Goal: Information Seeking & Learning: Learn about a topic

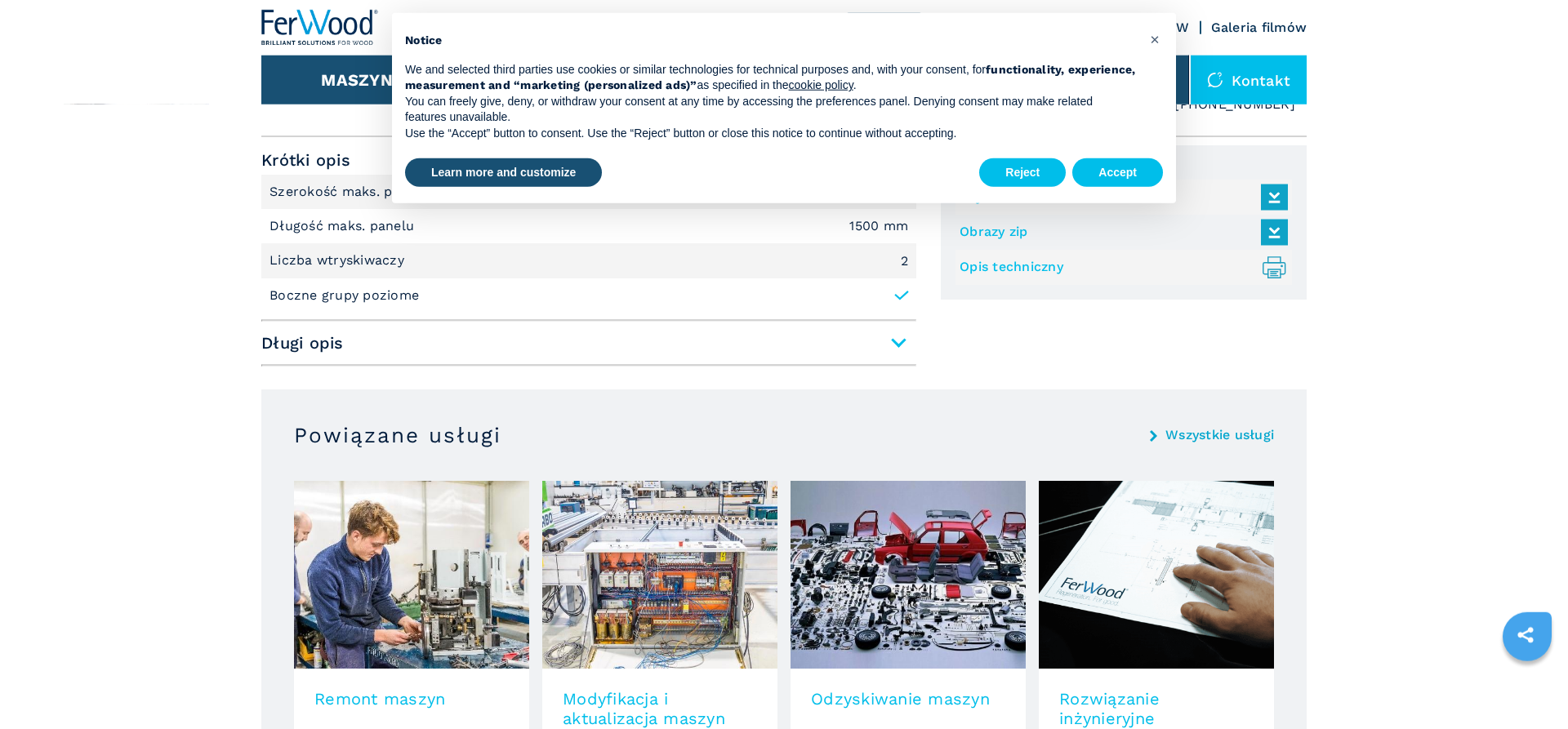
scroll to position [999, 0]
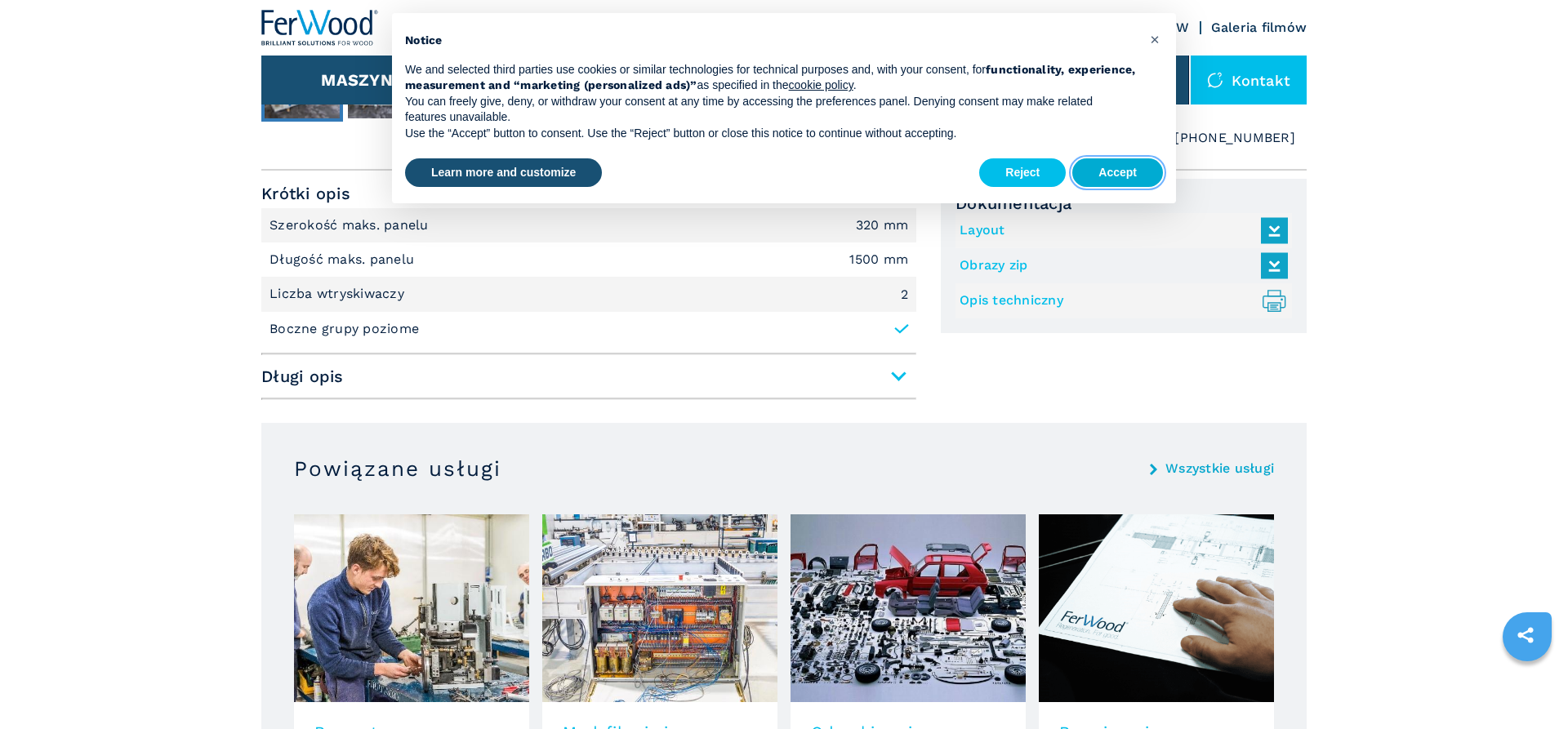
click at [1151, 184] on button "Accept" at bounding box center [1118, 173] width 91 height 30
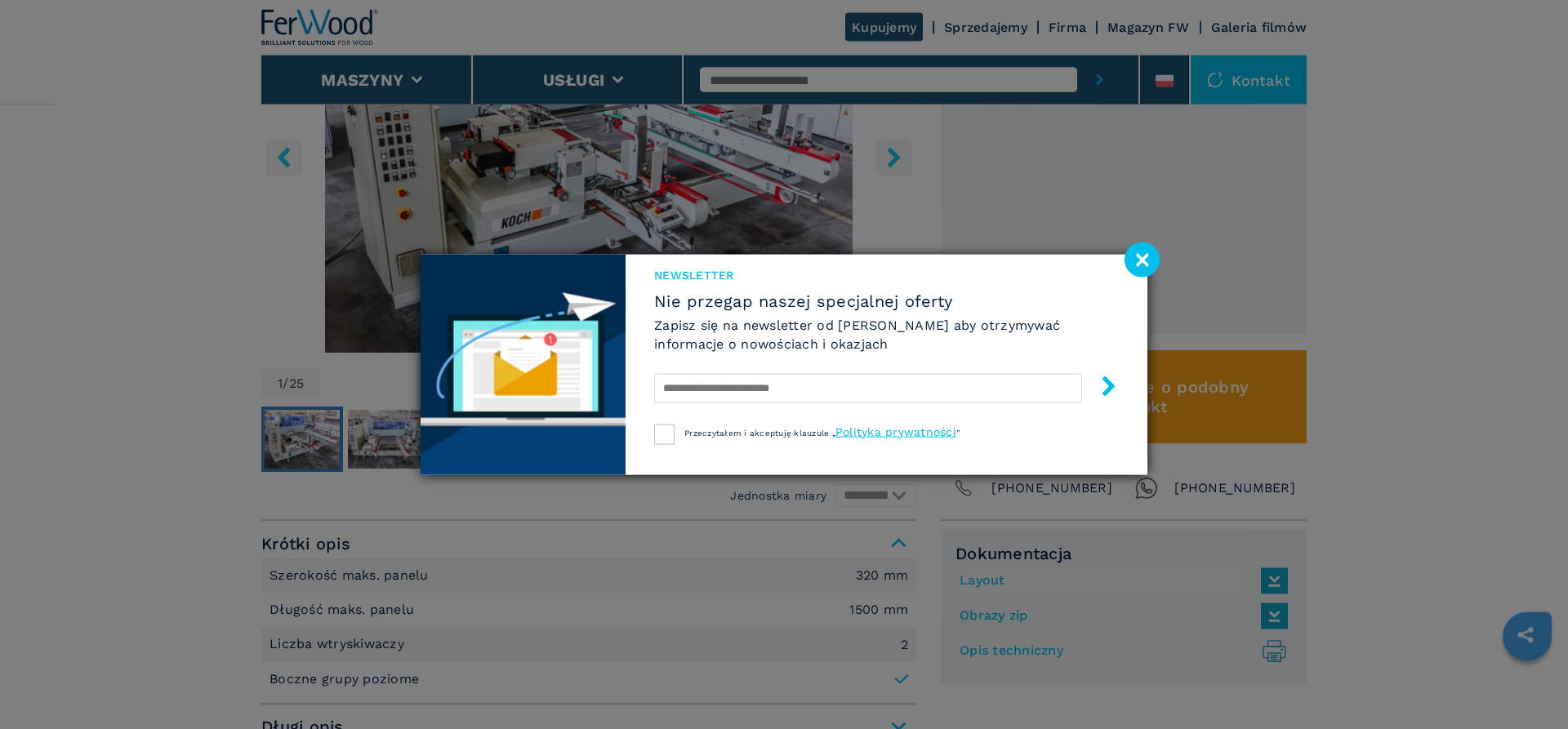
scroll to position [583, 0]
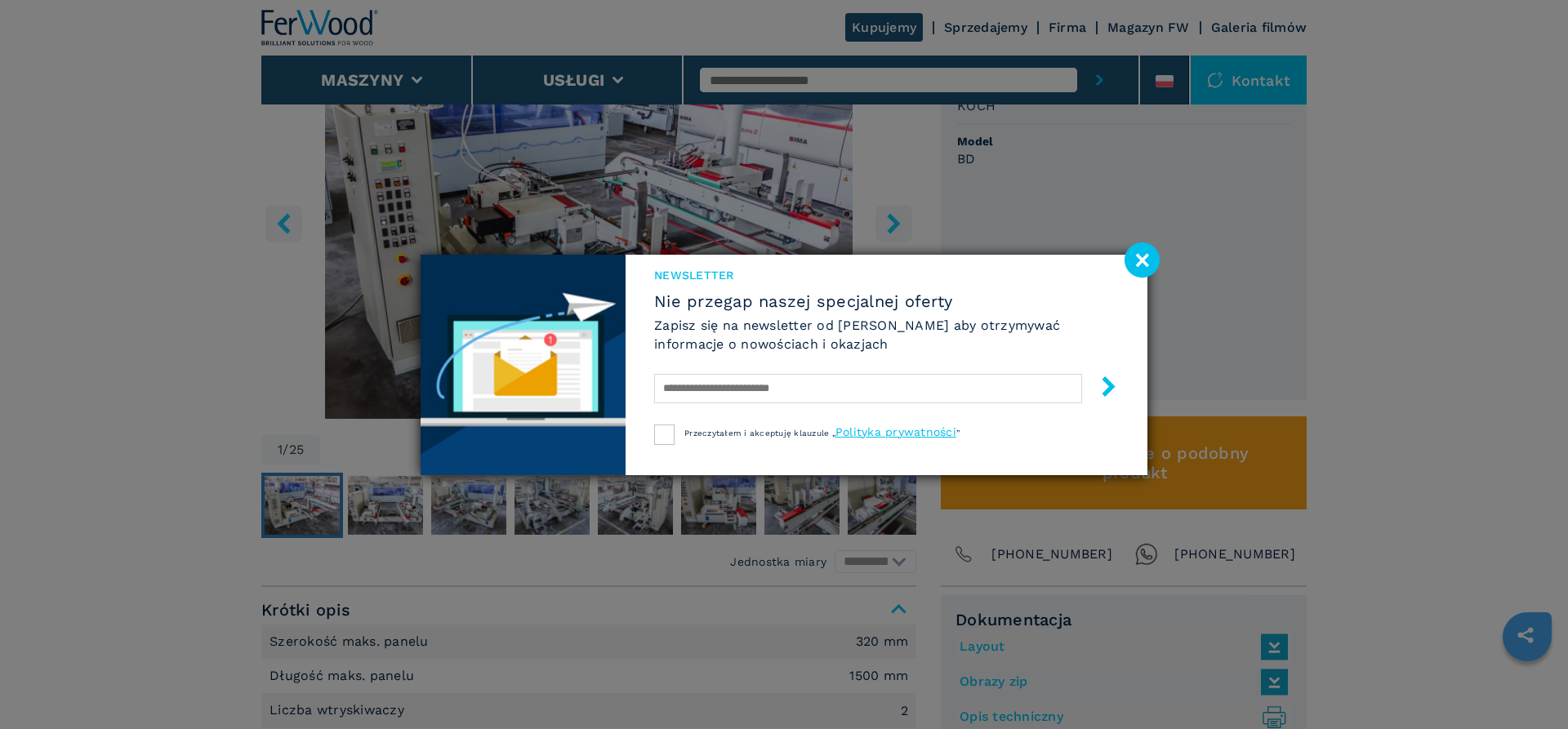
click at [1142, 252] on image at bounding box center [1142, 260] width 35 height 35
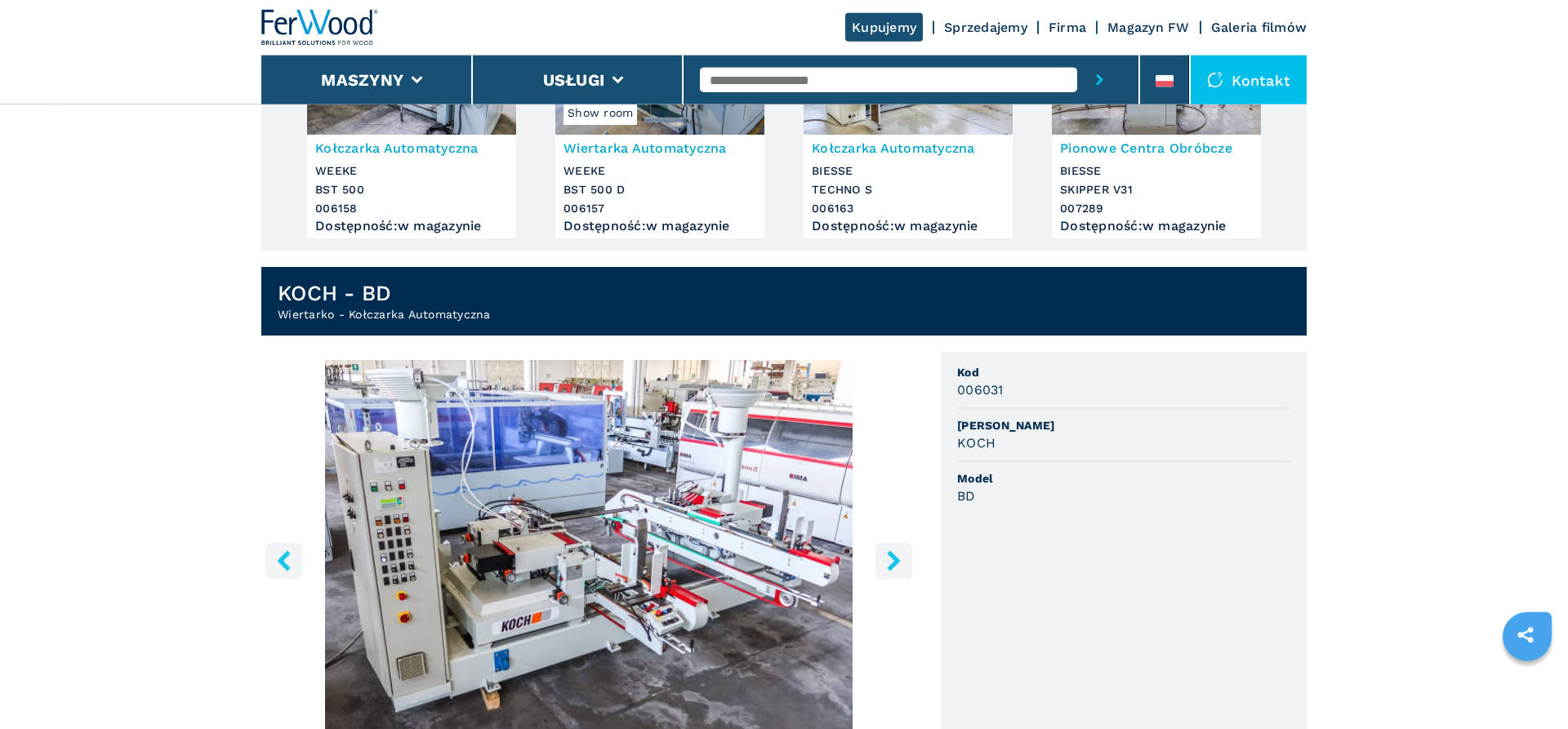
scroll to position [0, 0]
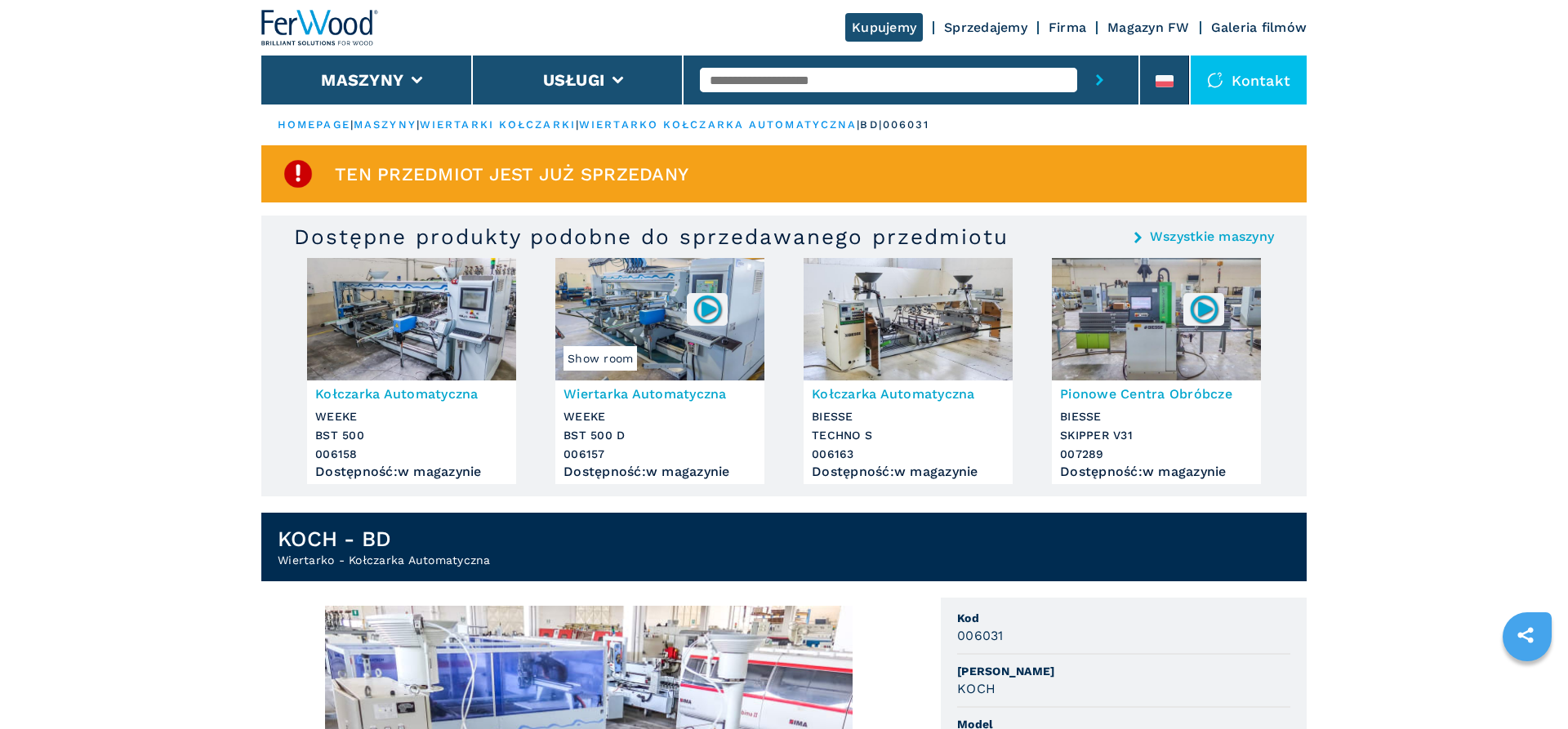
click at [399, 324] on img at bounding box center [412, 319] width 210 height 123
click at [398, 392] on h3 "Kołczarka Automatyczna" at bounding box center [412, 393] width 193 height 19
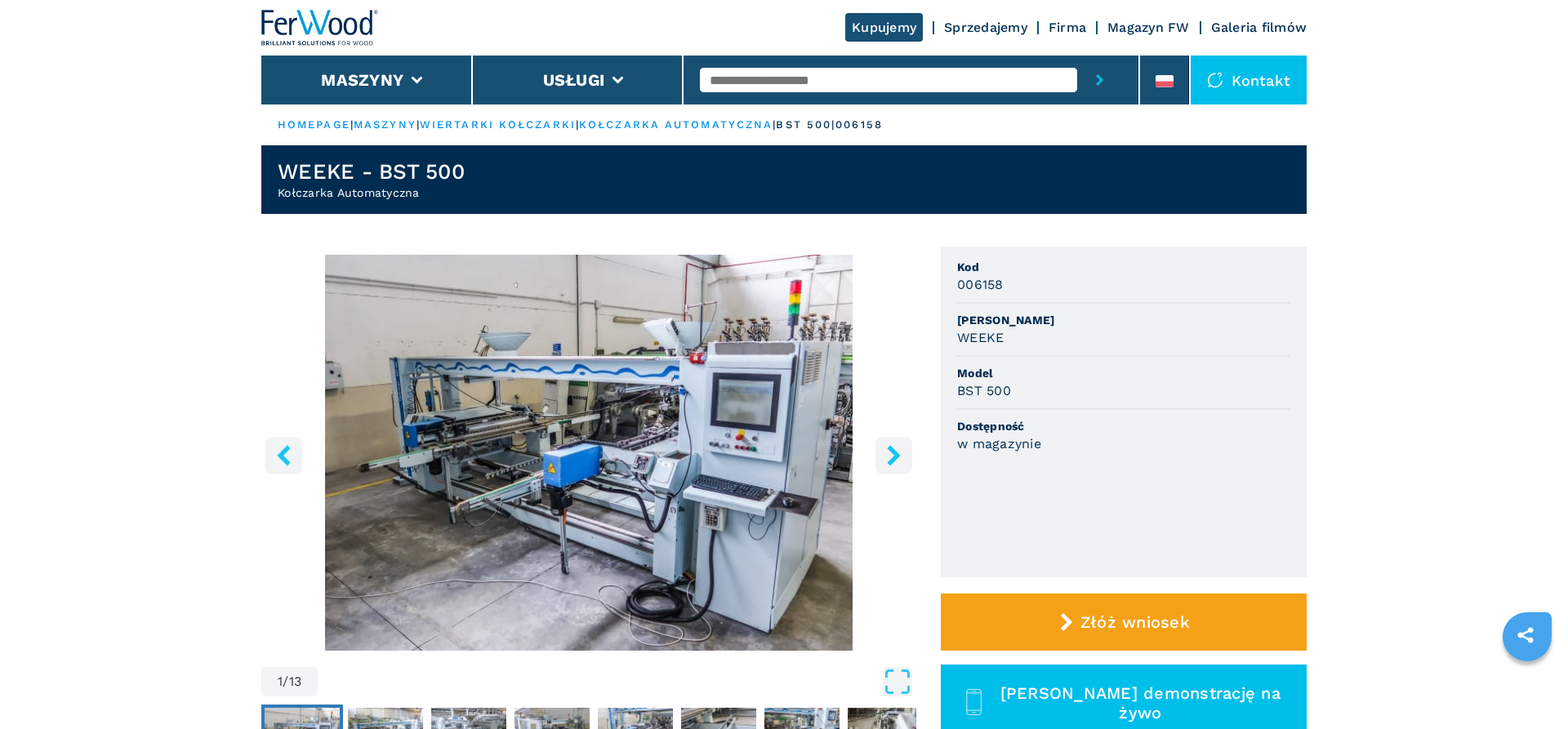
click at [1036, 548] on ul "Kod 006158 Marka WEEKE Model BST 500 Dostępność w magazynie" at bounding box center [1124, 412] width 366 height 331
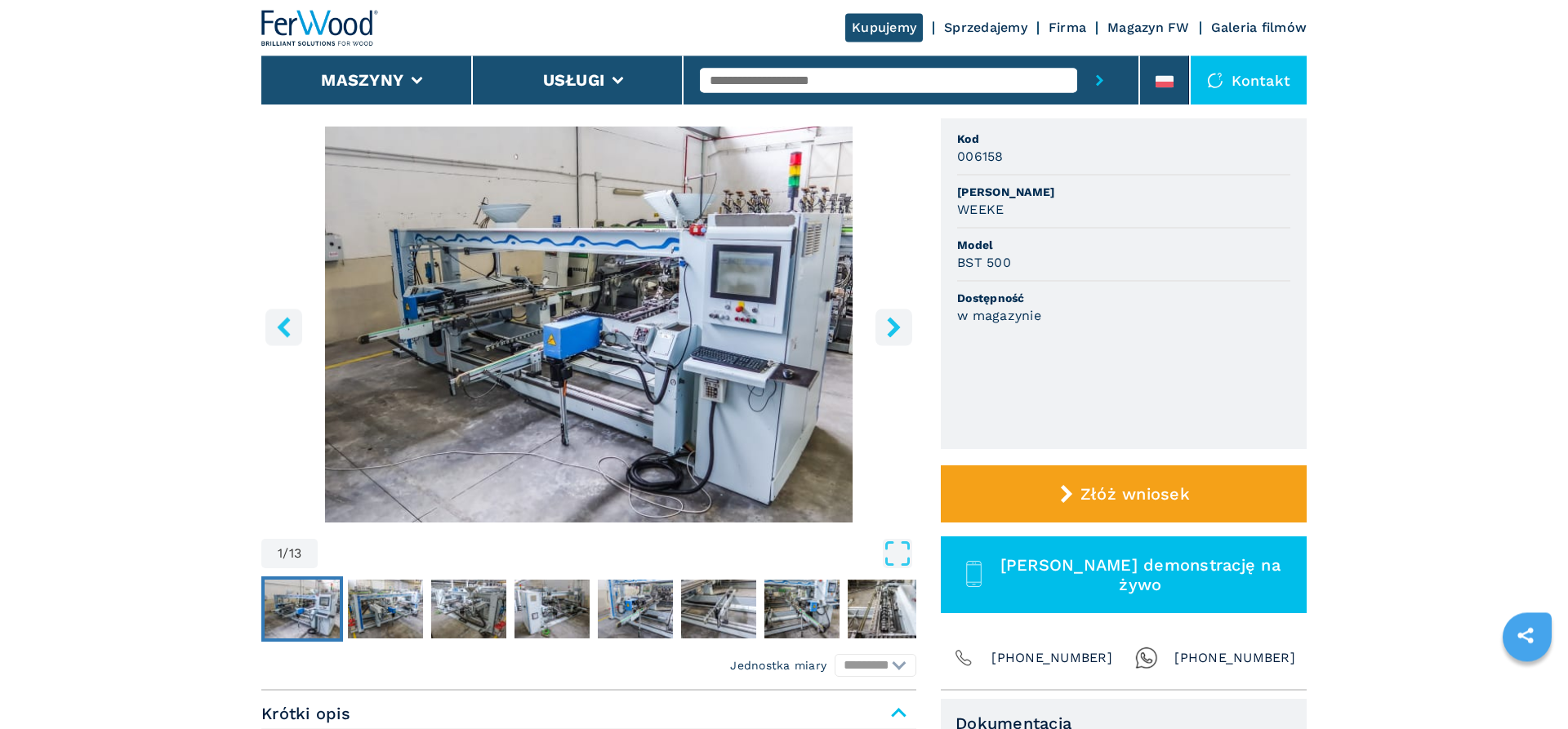
scroll to position [83, 0]
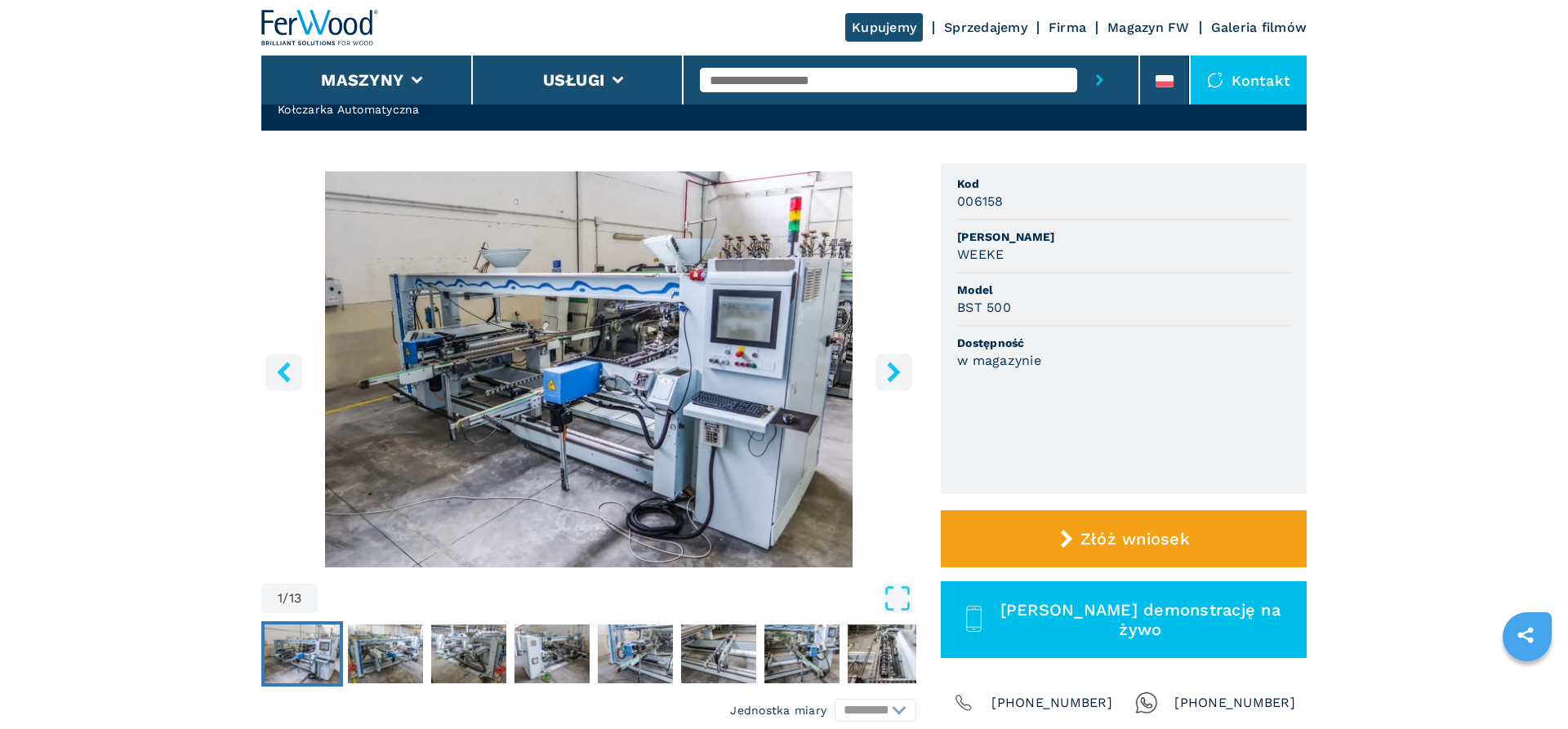
click at [642, 409] on img "Go to Slide 1" at bounding box center [589, 369] width 655 height 396
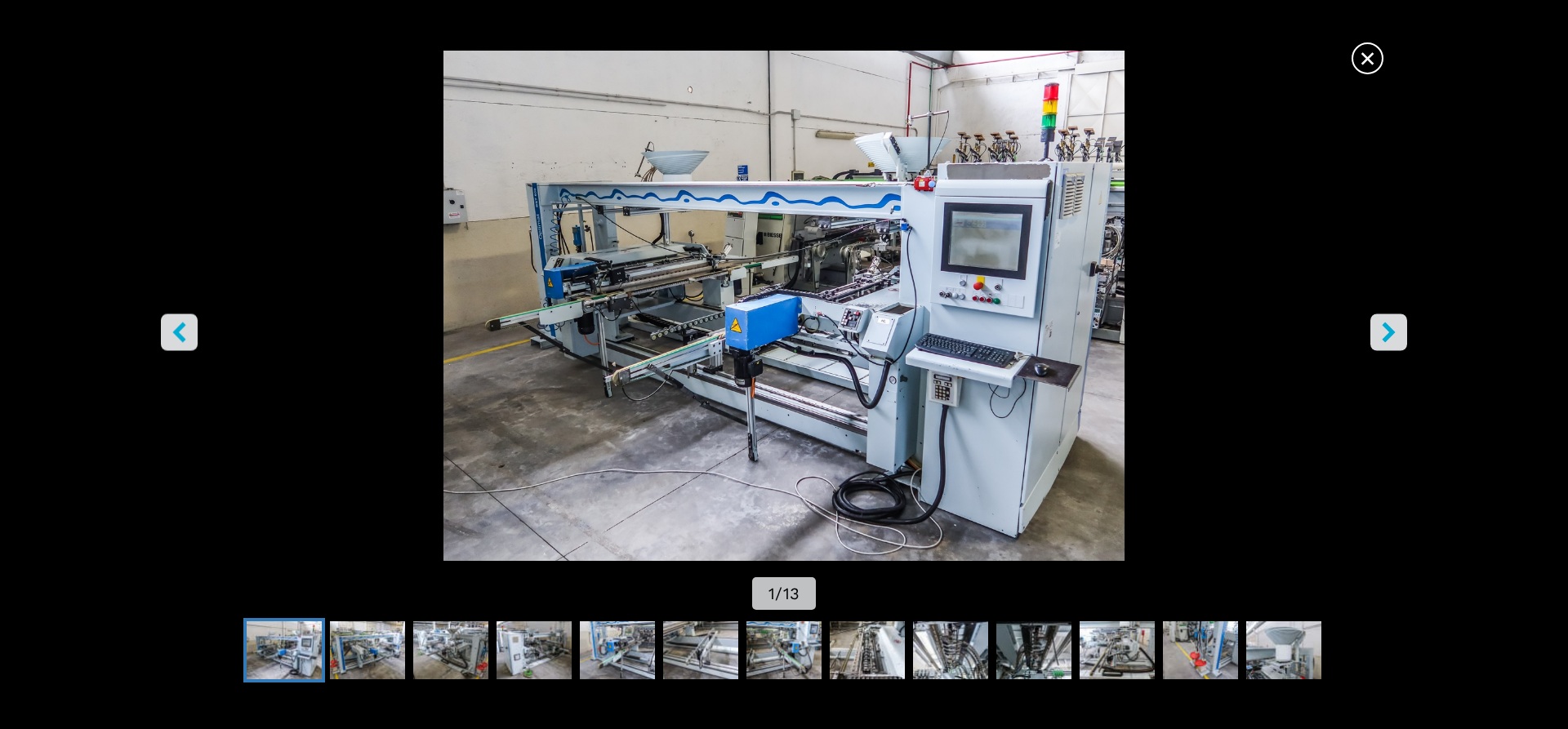
click at [1378, 329] on button "right-button" at bounding box center [1389, 332] width 37 height 37
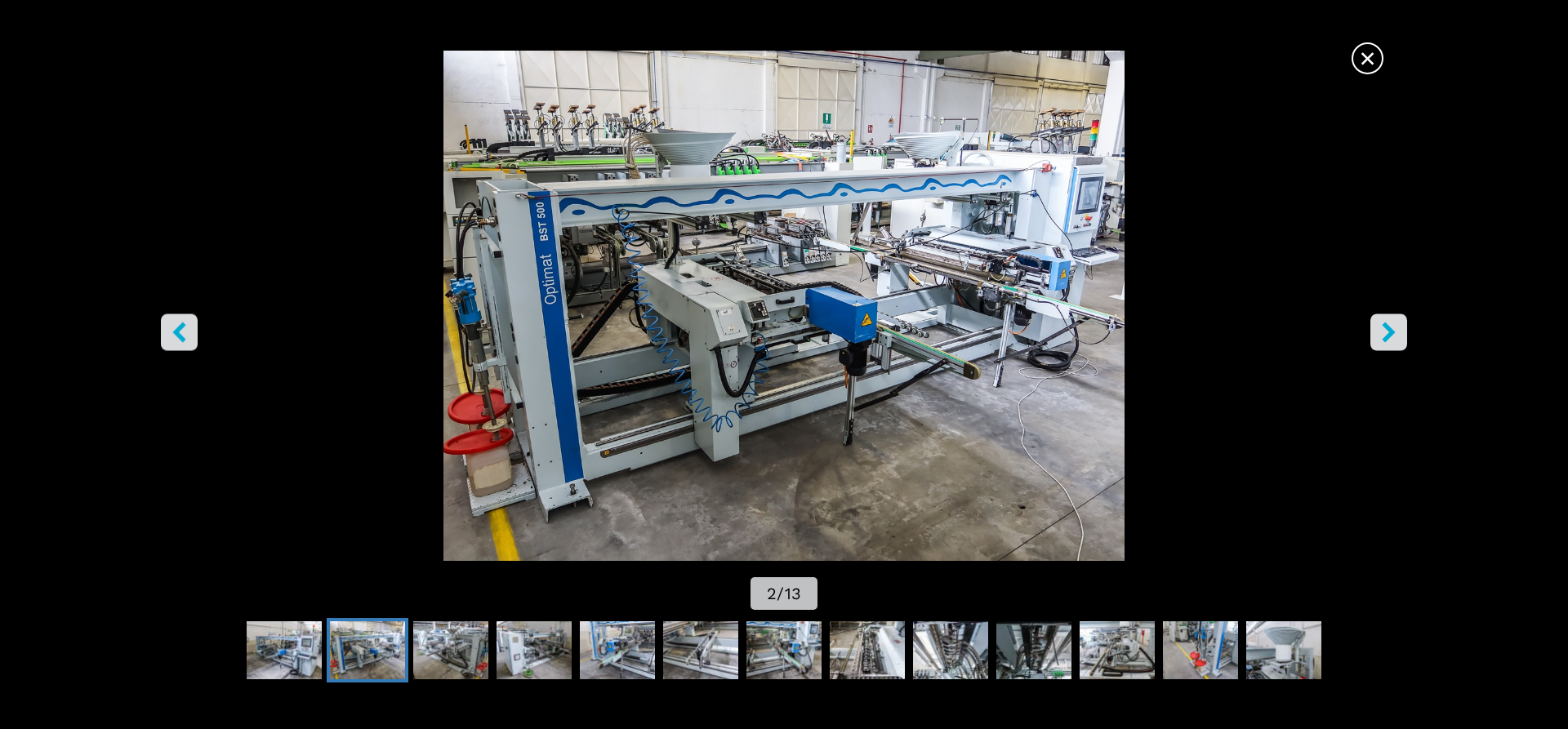
click at [1380, 329] on icon "right-button" at bounding box center [1389, 332] width 21 height 21
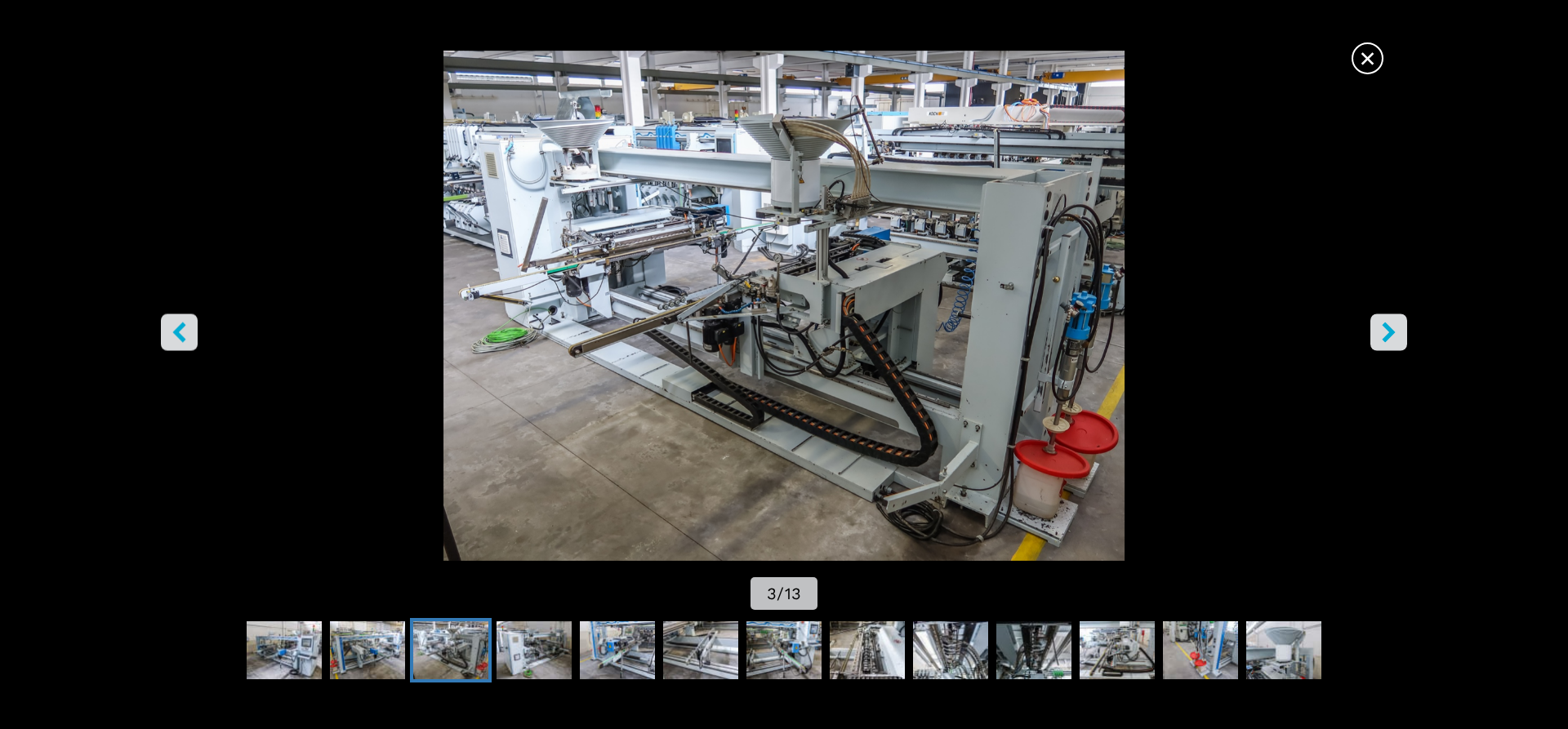
click at [1382, 330] on icon "right-button" at bounding box center [1389, 332] width 21 height 21
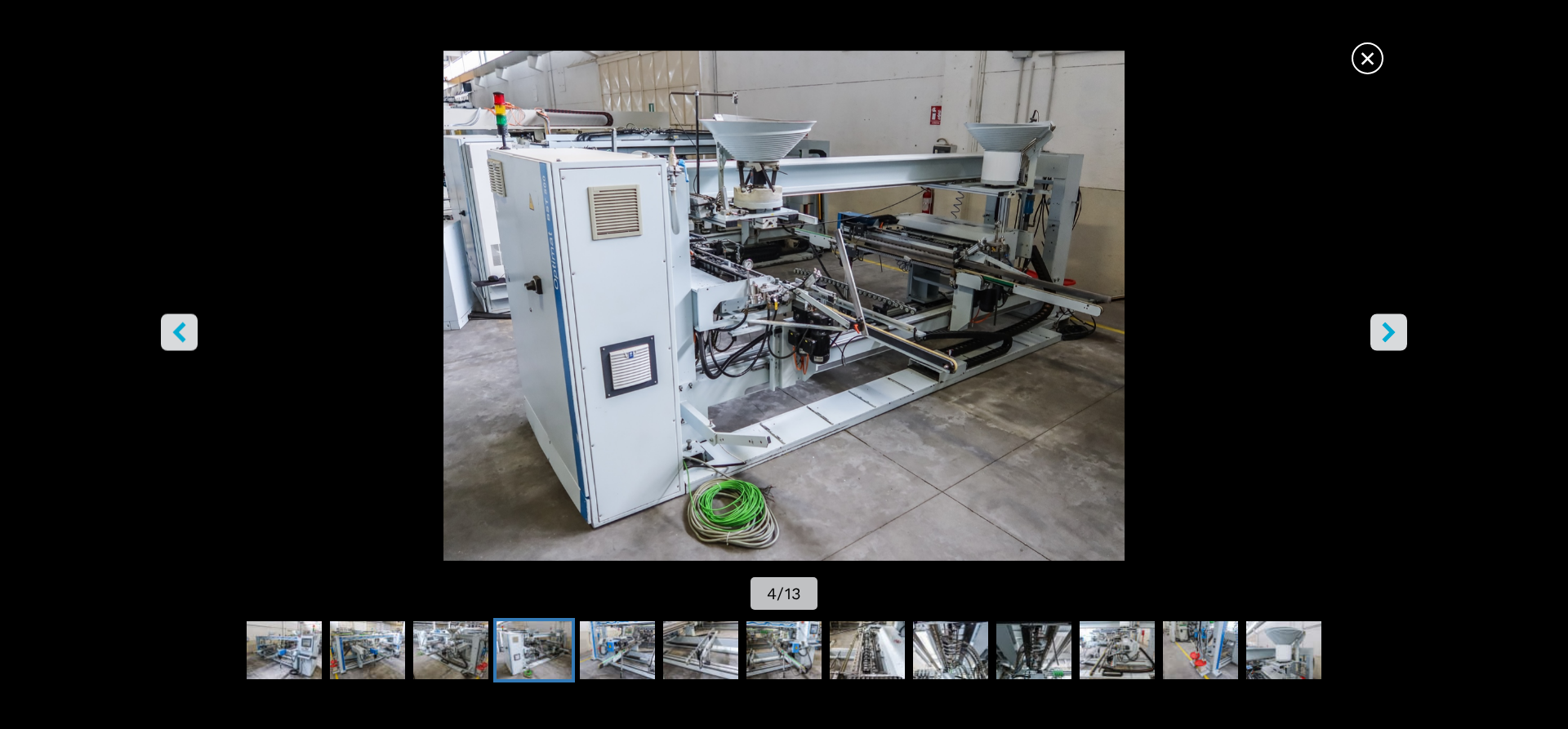
click at [1377, 54] on span "×" at bounding box center [1368, 55] width 29 height 29
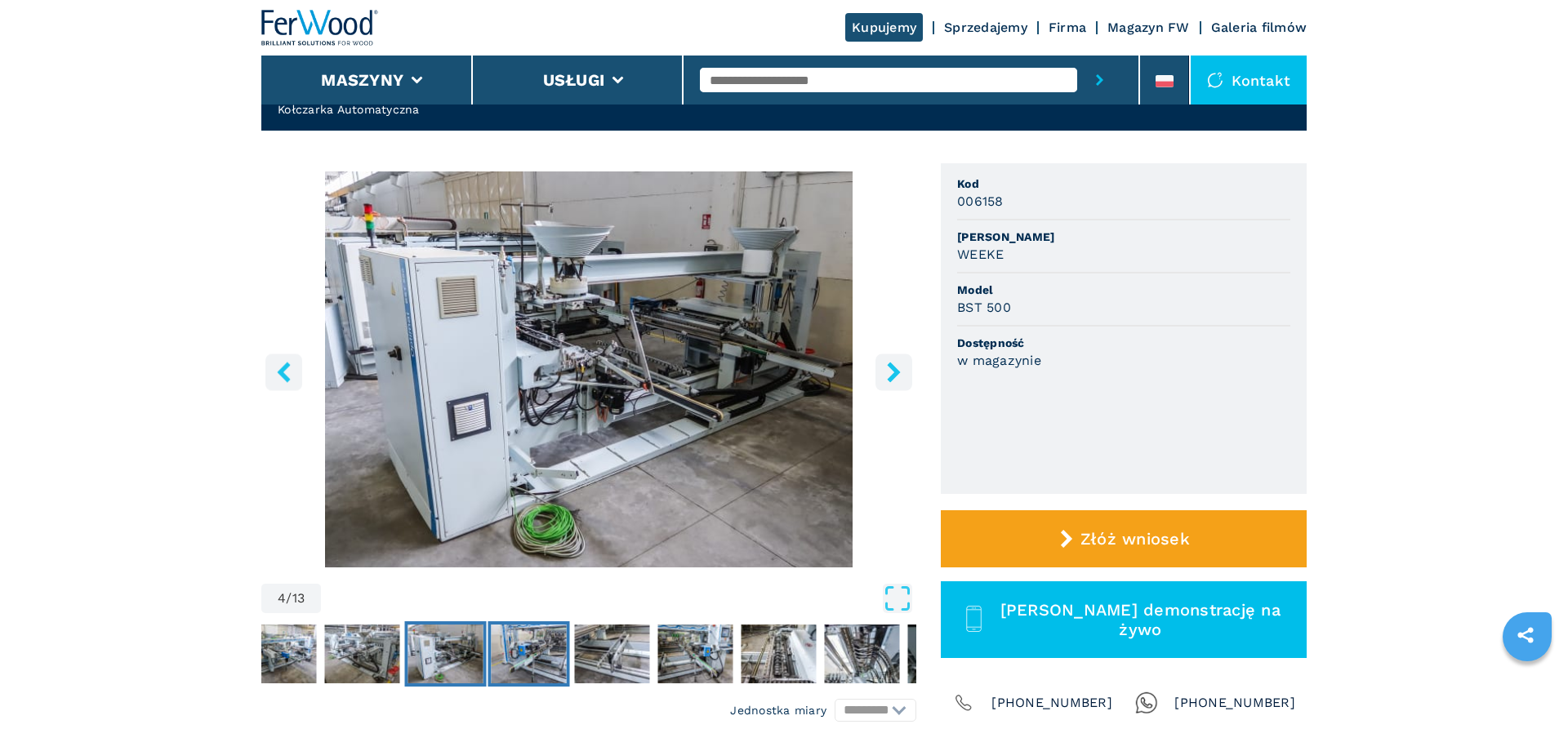
click at [534, 656] on img "Go to Slide 5" at bounding box center [529, 654] width 75 height 59
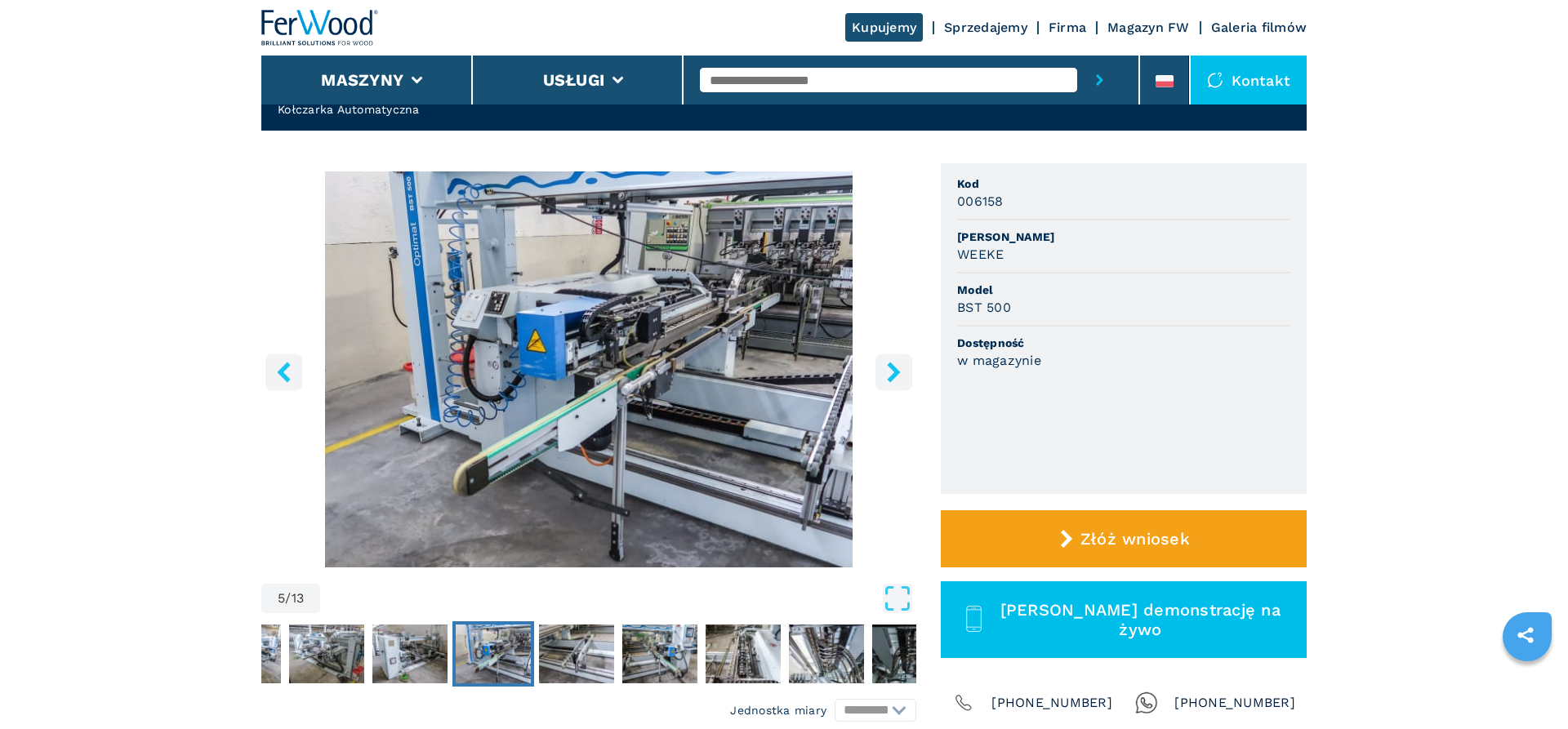
click at [618, 659] on nav "Thumbnail Navigation" at bounding box center [447, 654] width 655 height 65
click at [608, 650] on img "Go to Slide 6" at bounding box center [577, 654] width 75 height 59
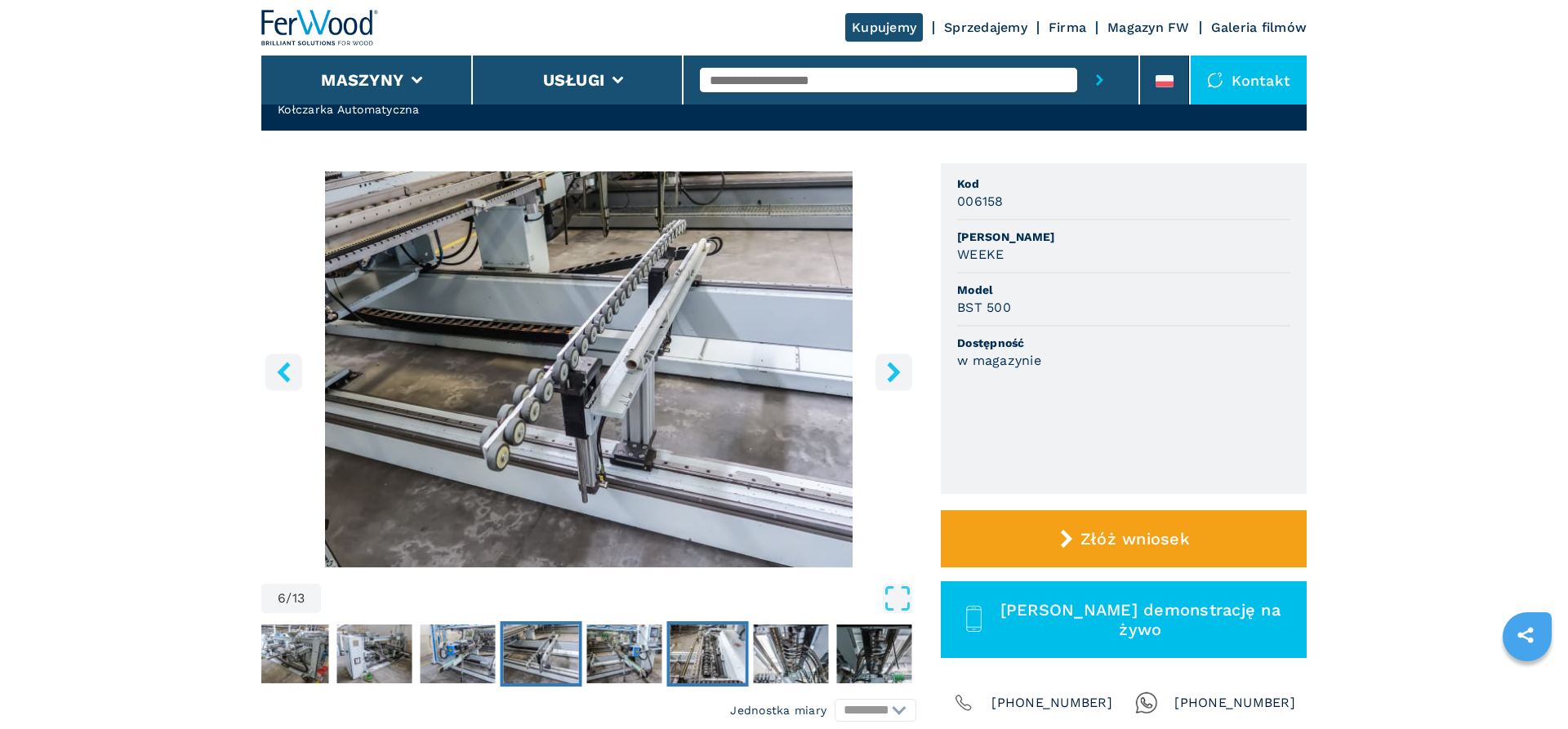
click at [682, 655] on img "Go to Slide 8" at bounding box center [708, 654] width 75 height 59
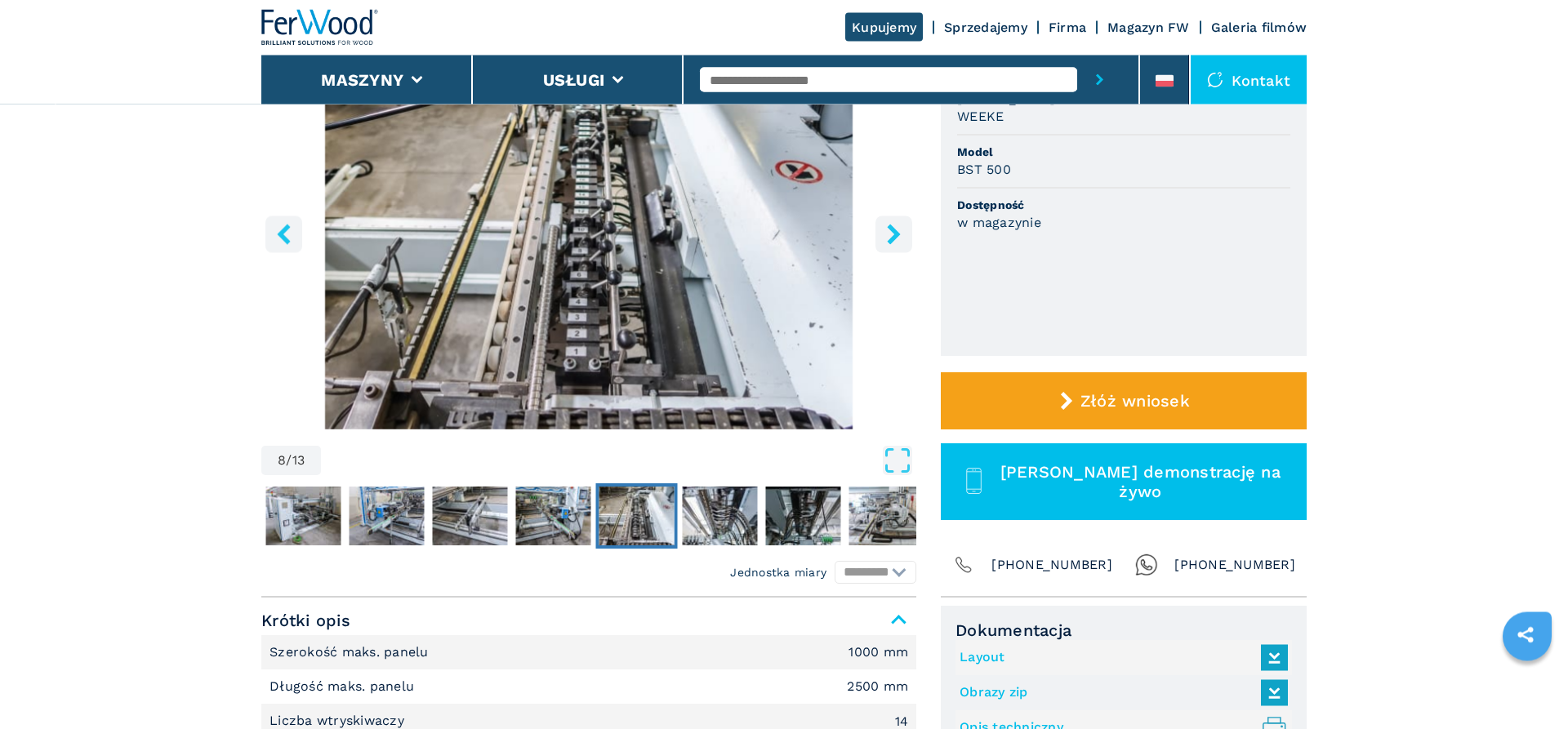
scroll to position [0, 0]
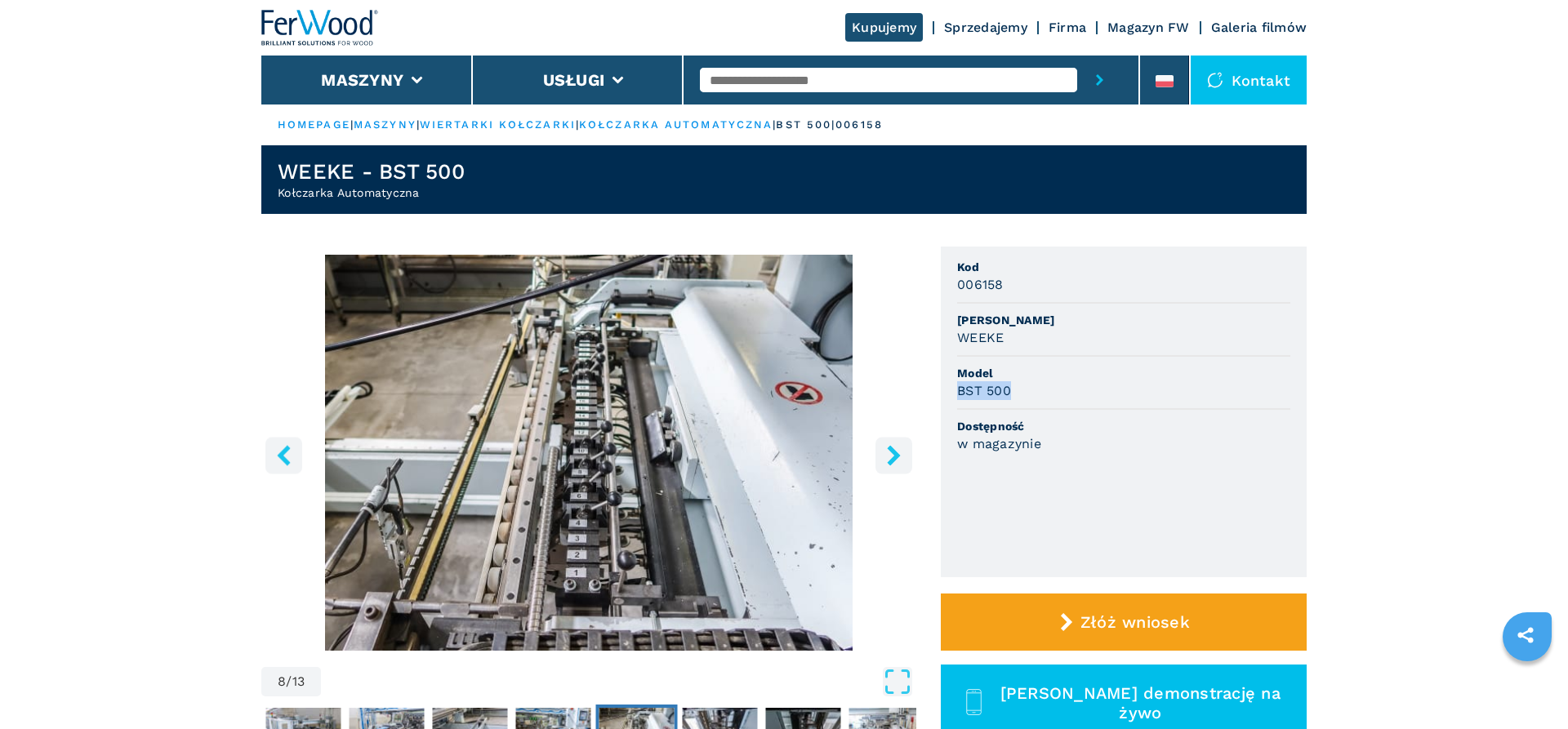
drag, startPoint x: 1005, startPoint y: 395, endPoint x: 932, endPoint y: 392, distance: 73.1
click at [932, 392] on div "**********" at bounding box center [784, 533] width 1046 height 572
